Goal: Task Accomplishment & Management: Manage account settings

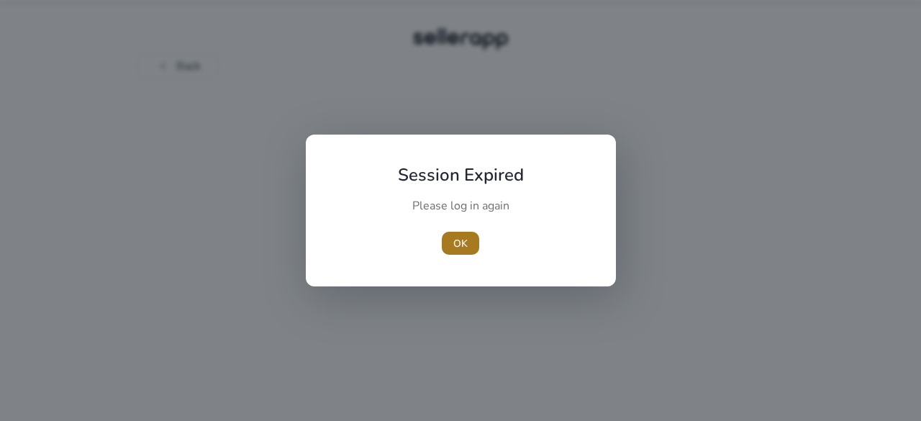
click at [452, 243] on span "button" at bounding box center [460, 243] width 37 height 35
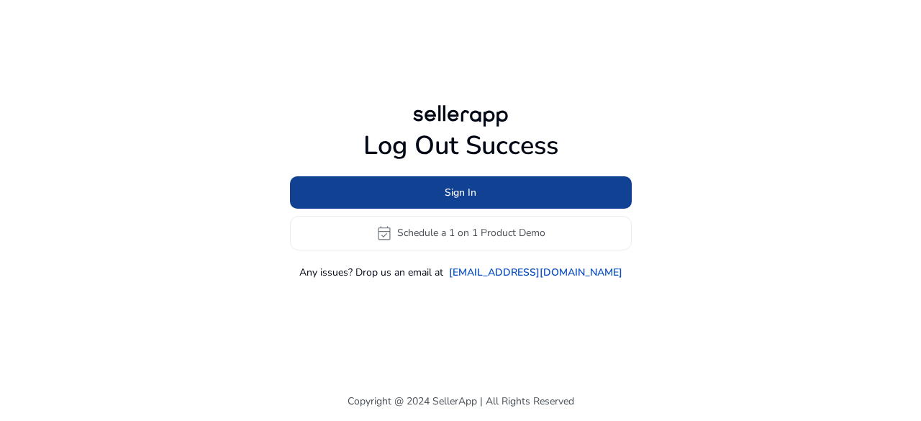
click at [497, 184] on span at bounding box center [461, 192] width 342 height 35
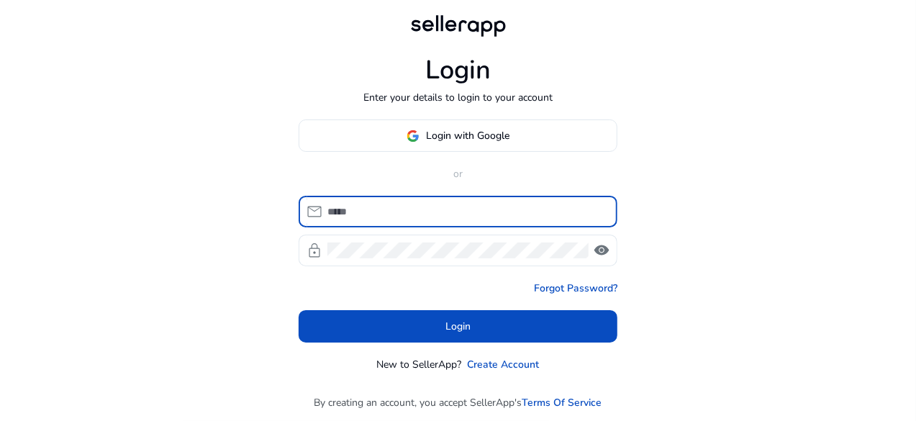
click at [494, 209] on input at bounding box center [466, 212] width 279 height 16
click at [504, 126] on span at bounding box center [457, 136] width 317 height 35
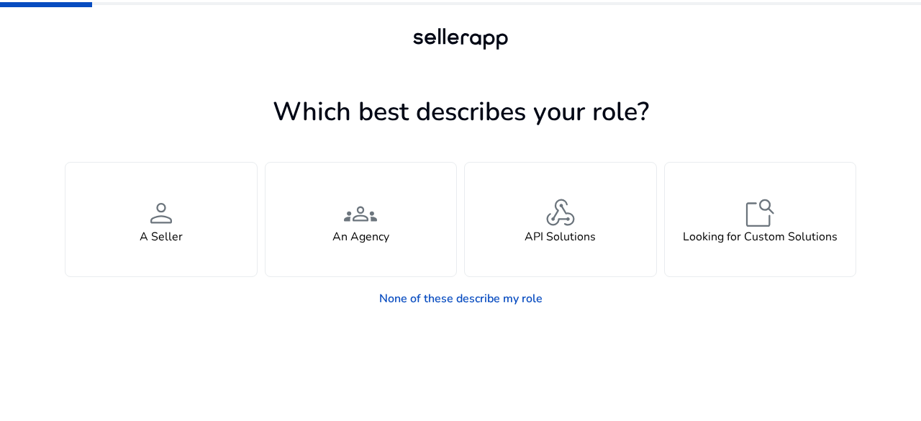
click at [309, 335] on app-seller-type "Which best describes your role? You manage your own brand or store and are look…" at bounding box center [461, 256] width 792 height 330
click at [454, 299] on link "None of these describe my role" at bounding box center [461, 298] width 186 height 29
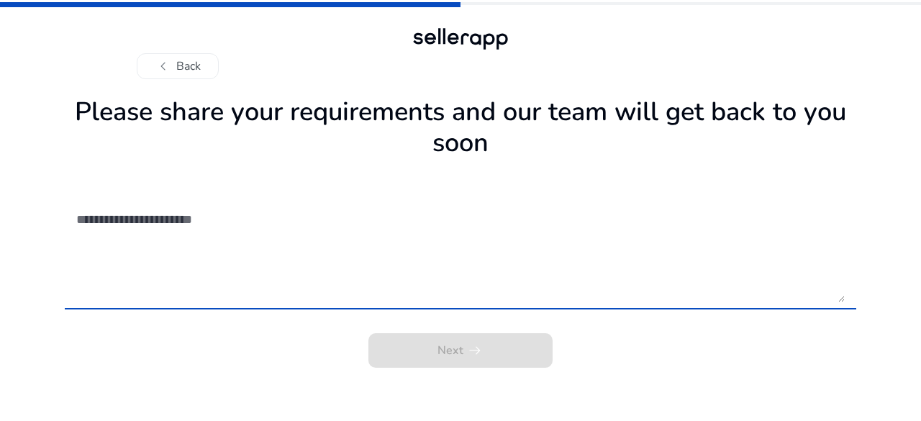
click at [263, 230] on textarea at bounding box center [460, 251] width 769 height 102
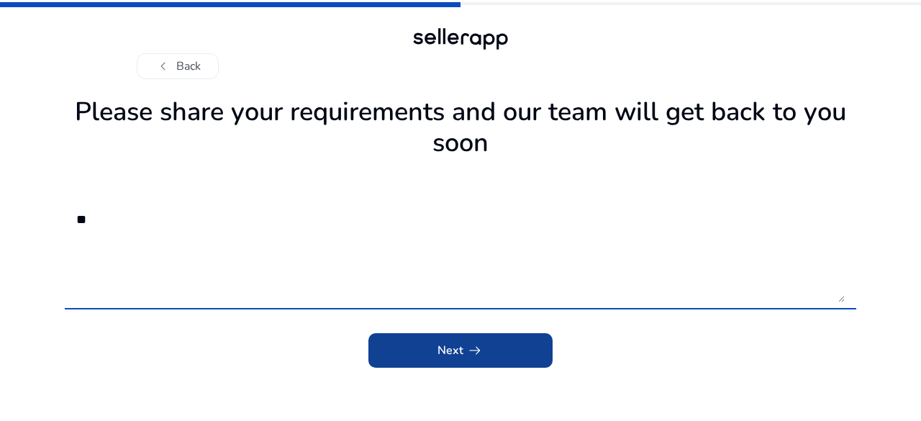
type textarea "**"
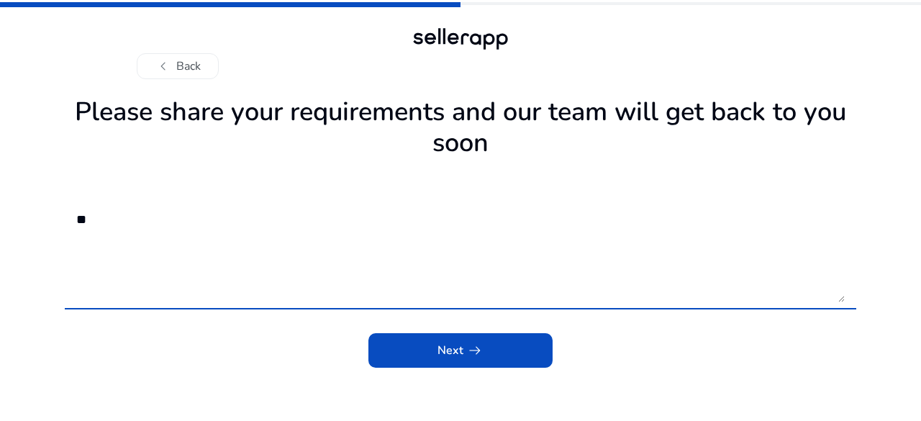
click at [471, 359] on span "arrow_right_alt" at bounding box center [474, 350] width 17 height 17
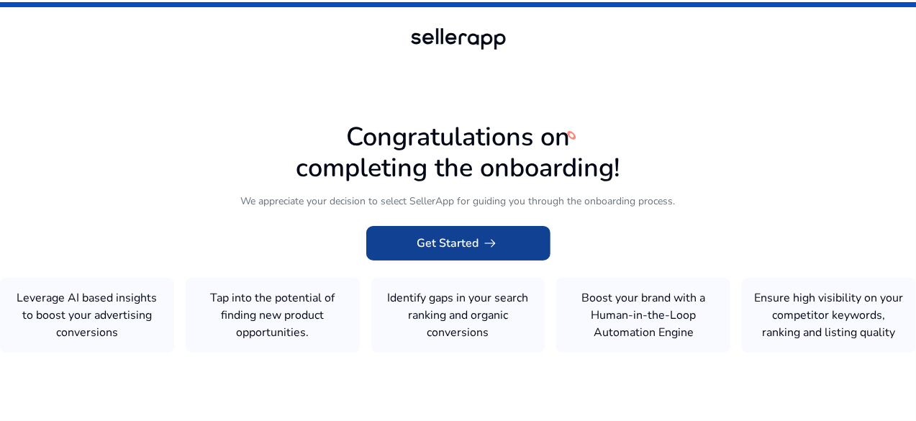
click at [440, 240] on span "Get Started arrow_right_alt" at bounding box center [458, 243] width 82 height 17
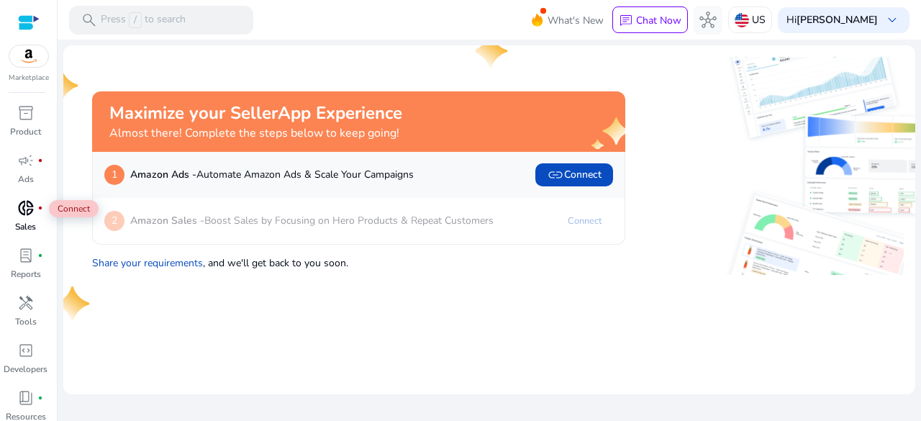
click at [14, 207] on div "donut_small fiber_manual_record" at bounding box center [26, 207] width 40 height 23
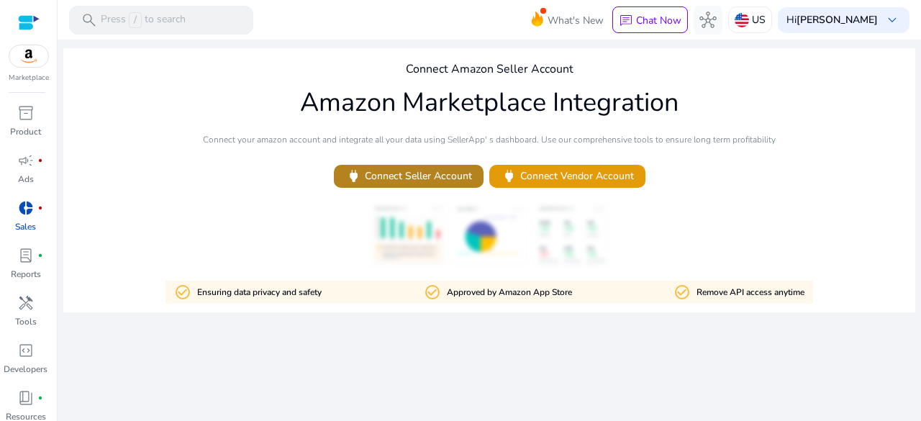
click at [441, 171] on span "power Connect Seller Account" at bounding box center [408, 176] width 127 height 17
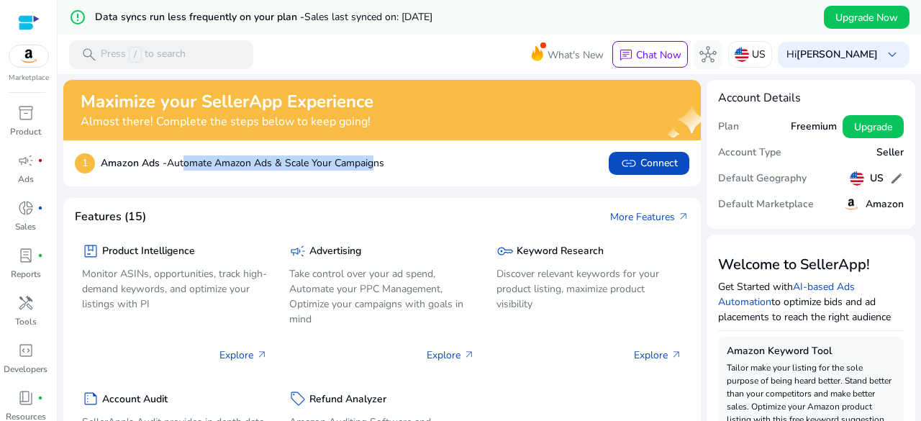
drag, startPoint x: 184, startPoint y: 163, endPoint x: 379, endPoint y: 155, distance: 194.5
click at [379, 155] on div "1 Amazon Ads - Automate Amazon Ads & Scale Your Campaigns" at bounding box center [229, 163] width 309 height 23
click at [498, 164] on div "1 Amazon Ads - Automate Amazon Ads & Scale Your Campaigns link Connect" at bounding box center [382, 163] width 615 height 23
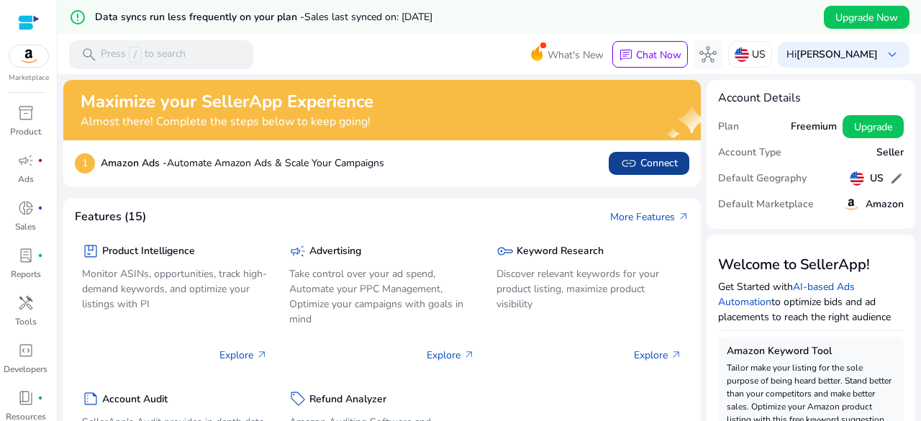
click at [640, 163] on span "link Connect" at bounding box center [649, 163] width 58 height 17
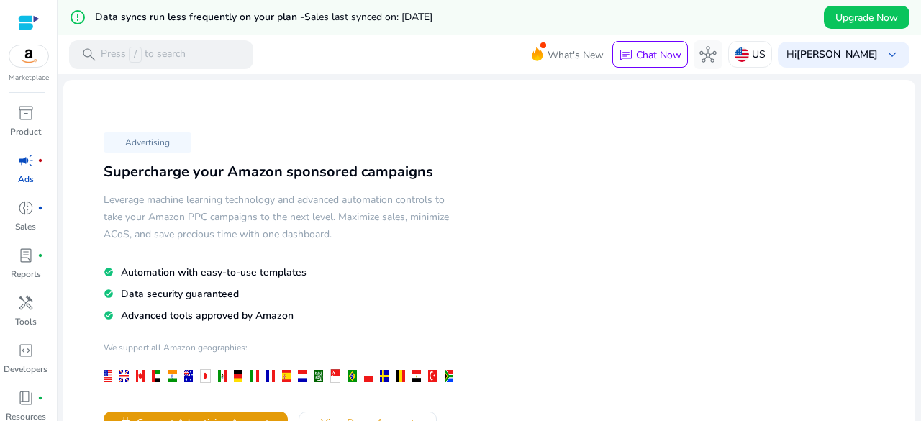
scroll to position [144, 0]
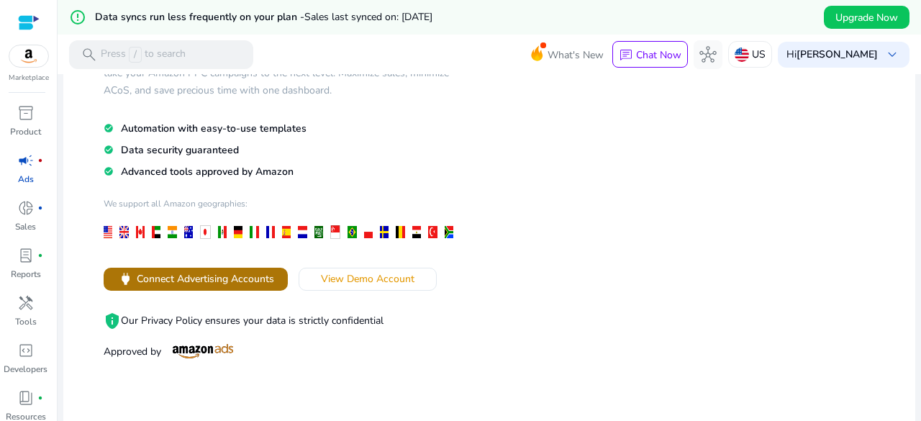
click at [259, 281] on span "Connect Advertising Accounts" at bounding box center [205, 278] width 137 height 15
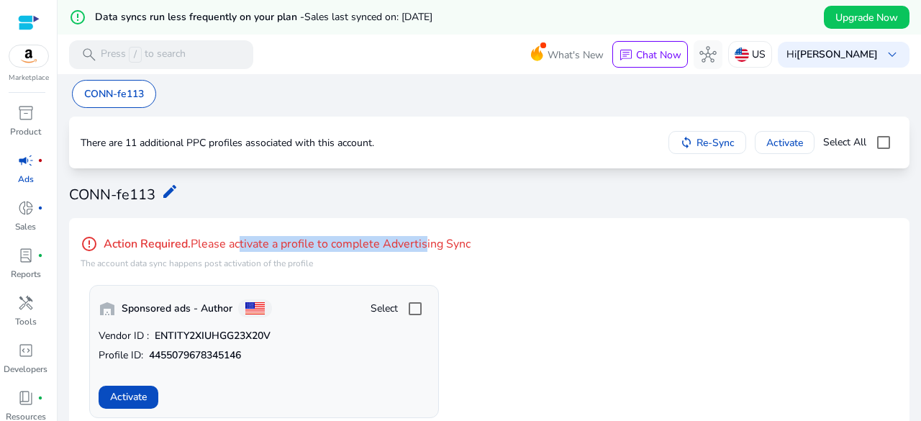
drag, startPoint x: 237, startPoint y: 245, endPoint x: 422, endPoint y: 227, distance: 186.5
click at [422, 227] on div "error_outline Action Required. Please activate a profile to complete Advertisin…" at bounding box center [489, 324] width 841 height 212
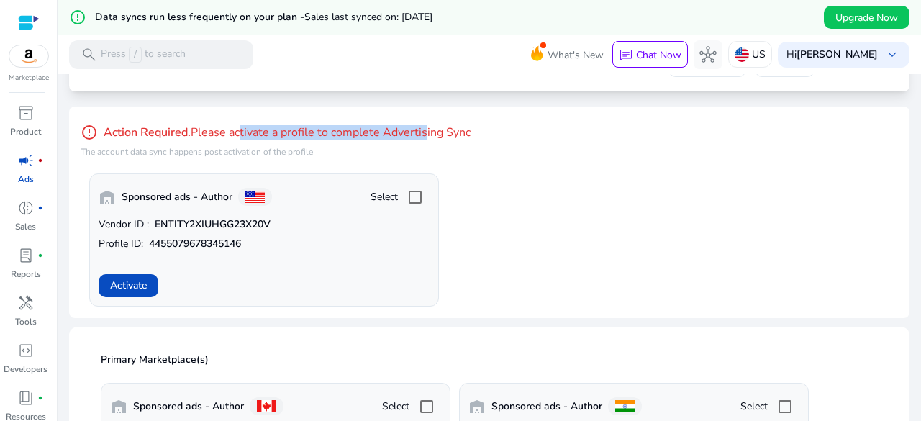
scroll to position [144, 0]
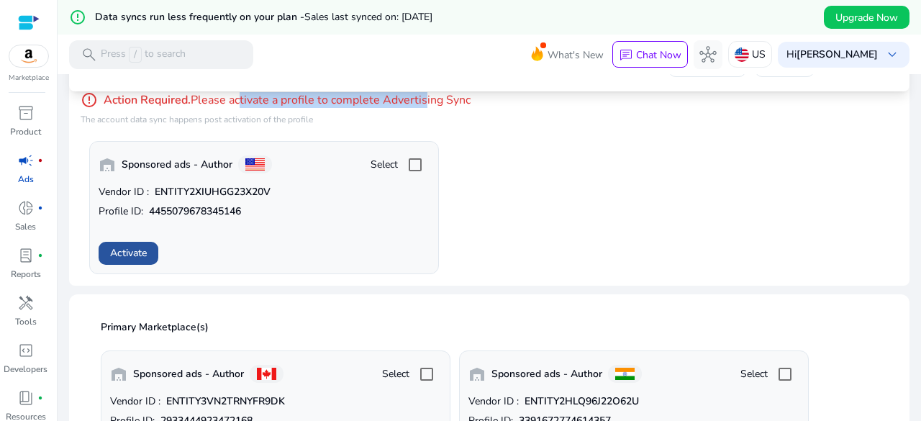
click at [137, 254] on span "Activate" at bounding box center [128, 252] width 37 height 15
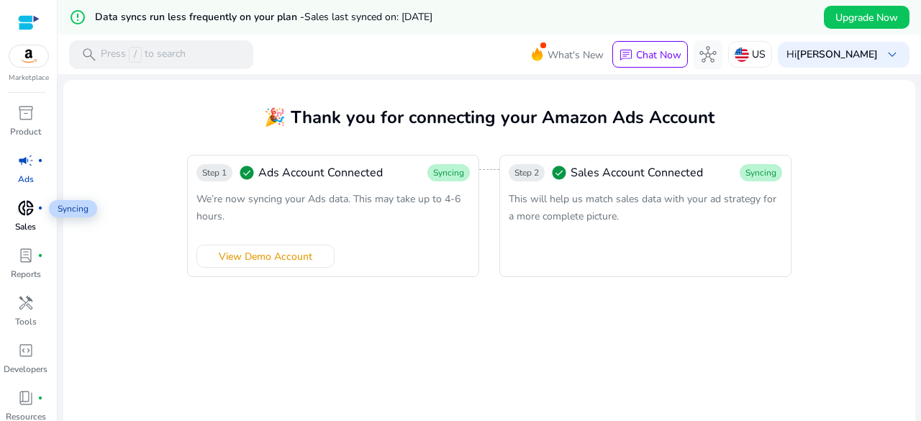
click at [33, 214] on span "donut_small" at bounding box center [25, 207] width 17 height 17
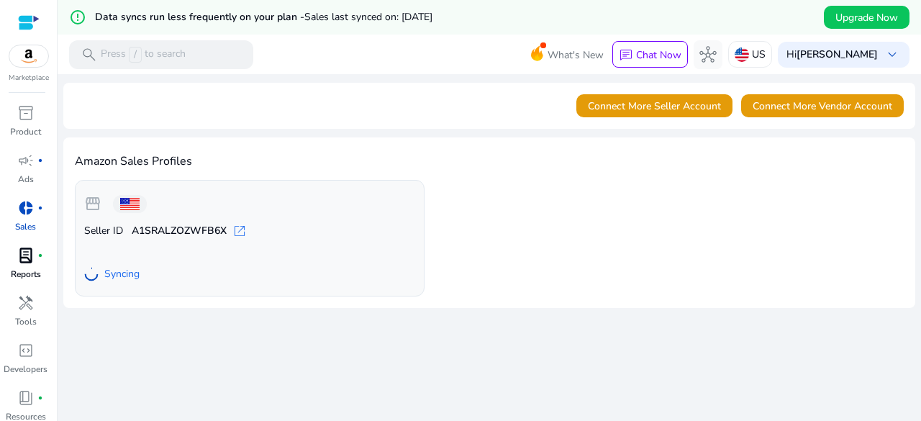
click at [17, 260] on span "lab_profile" at bounding box center [25, 255] width 17 height 17
